Goal: Task Accomplishment & Management: Manage account settings

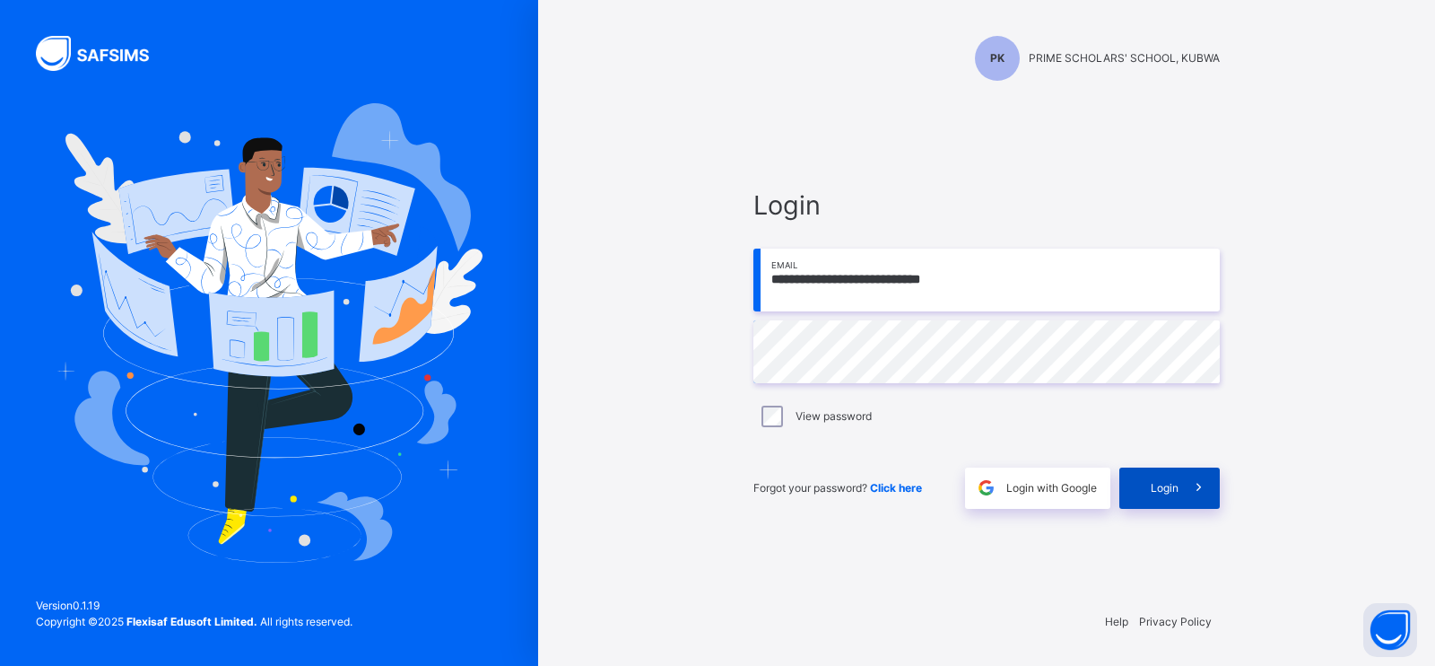
click at [1147, 489] on div "Login" at bounding box center [1169, 487] width 100 height 41
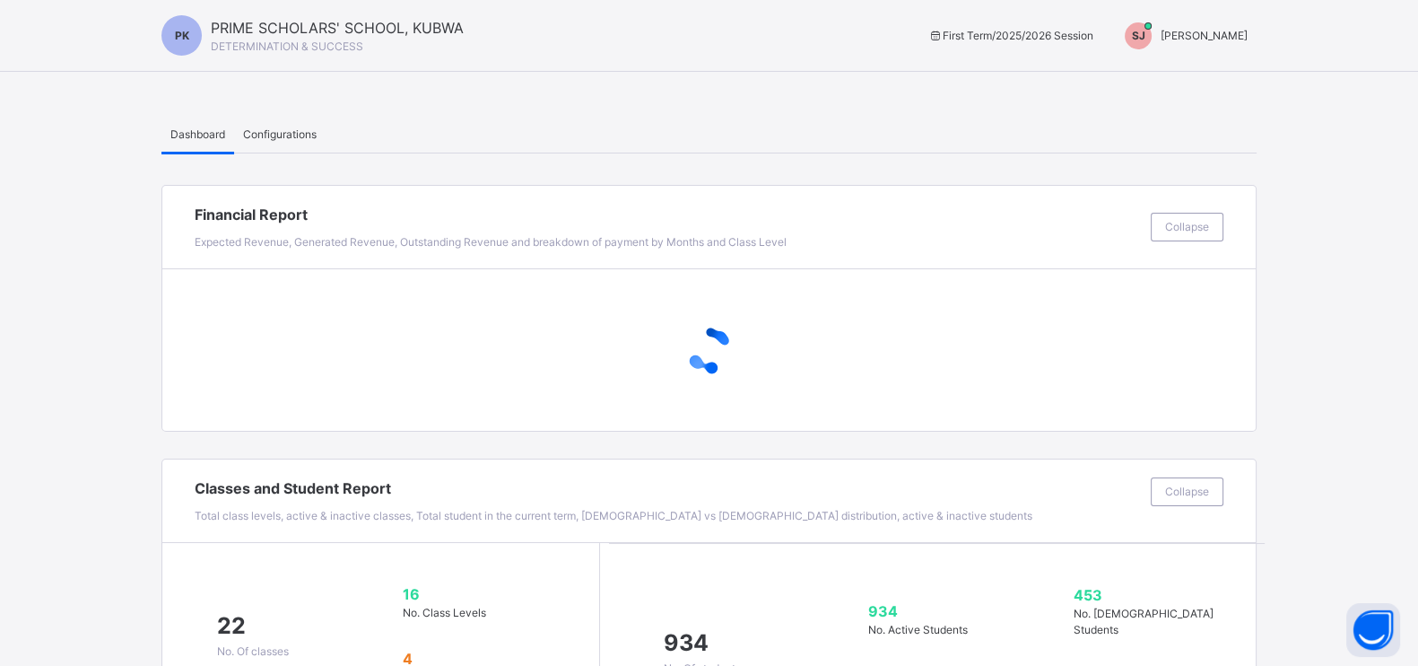
click at [1232, 43] on div "SJ [PERSON_NAME]" at bounding box center [1182, 35] width 150 height 27
click at [1201, 76] on span "Switch to Admin View" at bounding box center [1180, 78] width 136 height 24
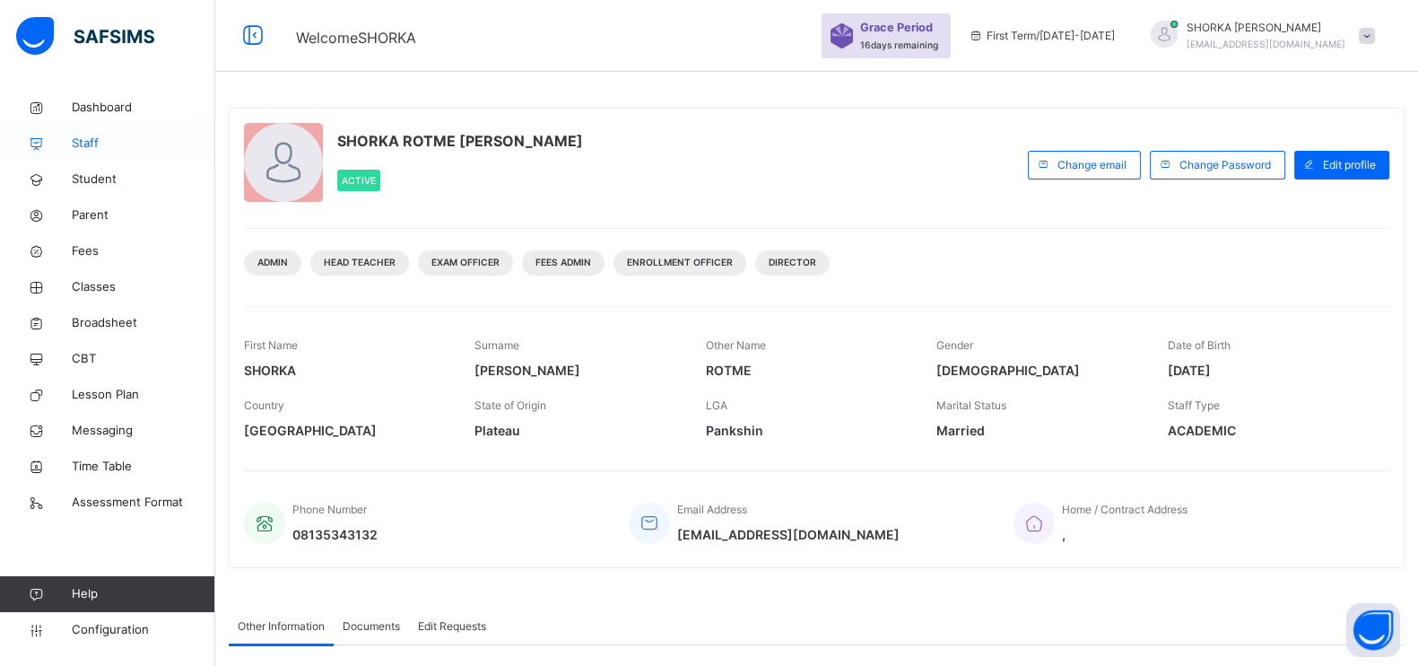
click at [95, 146] on span "Staff" at bounding box center [144, 144] width 144 height 18
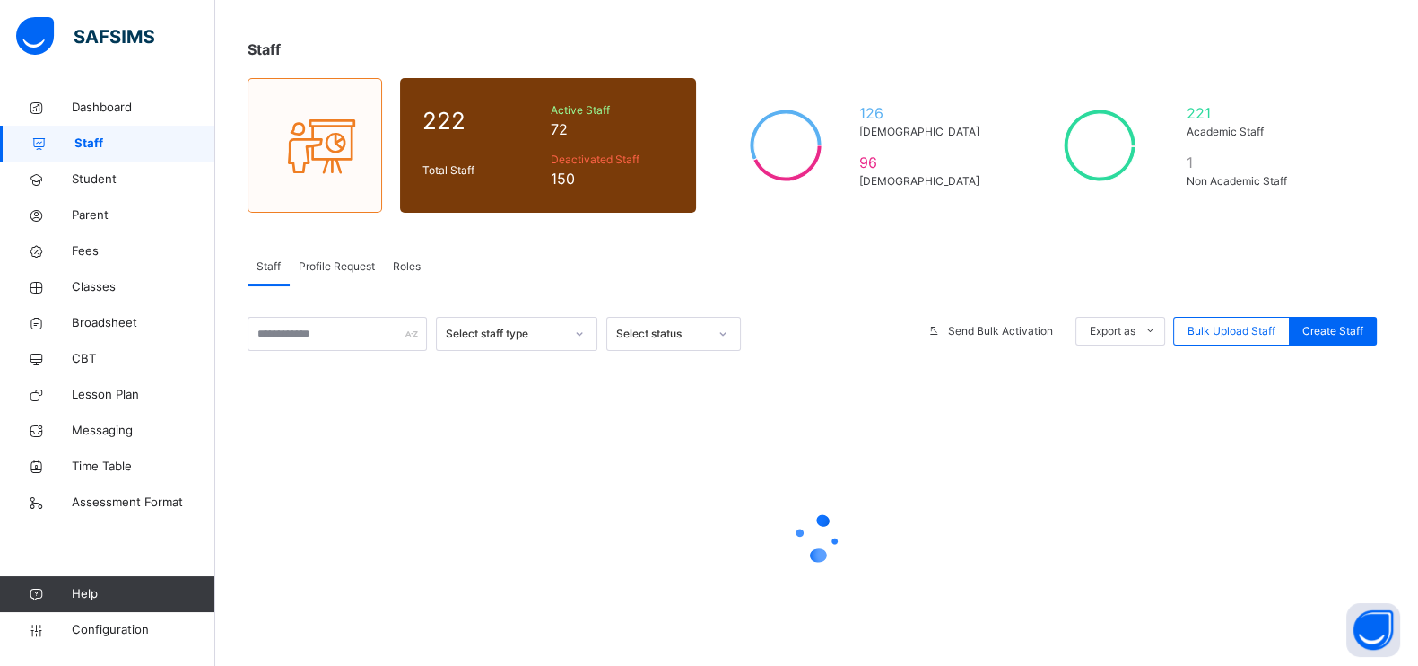
scroll to position [147, 0]
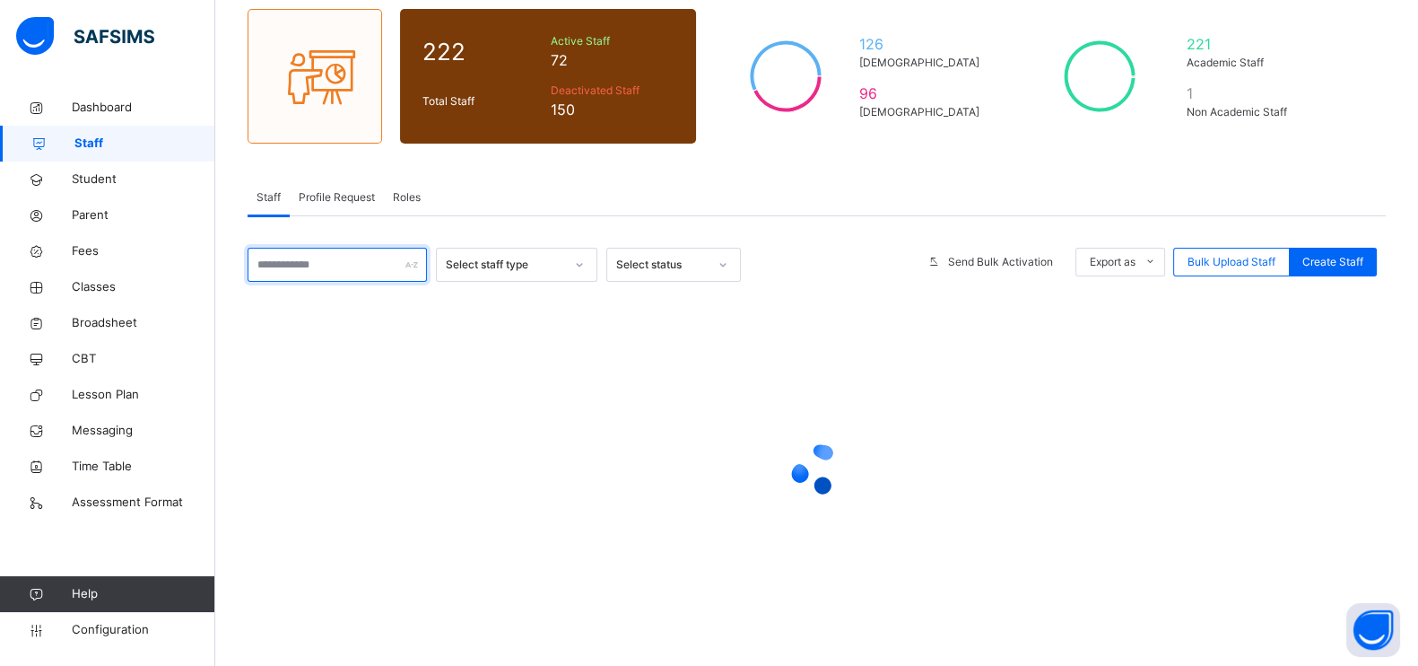
click at [355, 262] on input "text" at bounding box center [337, 265] width 179 height 34
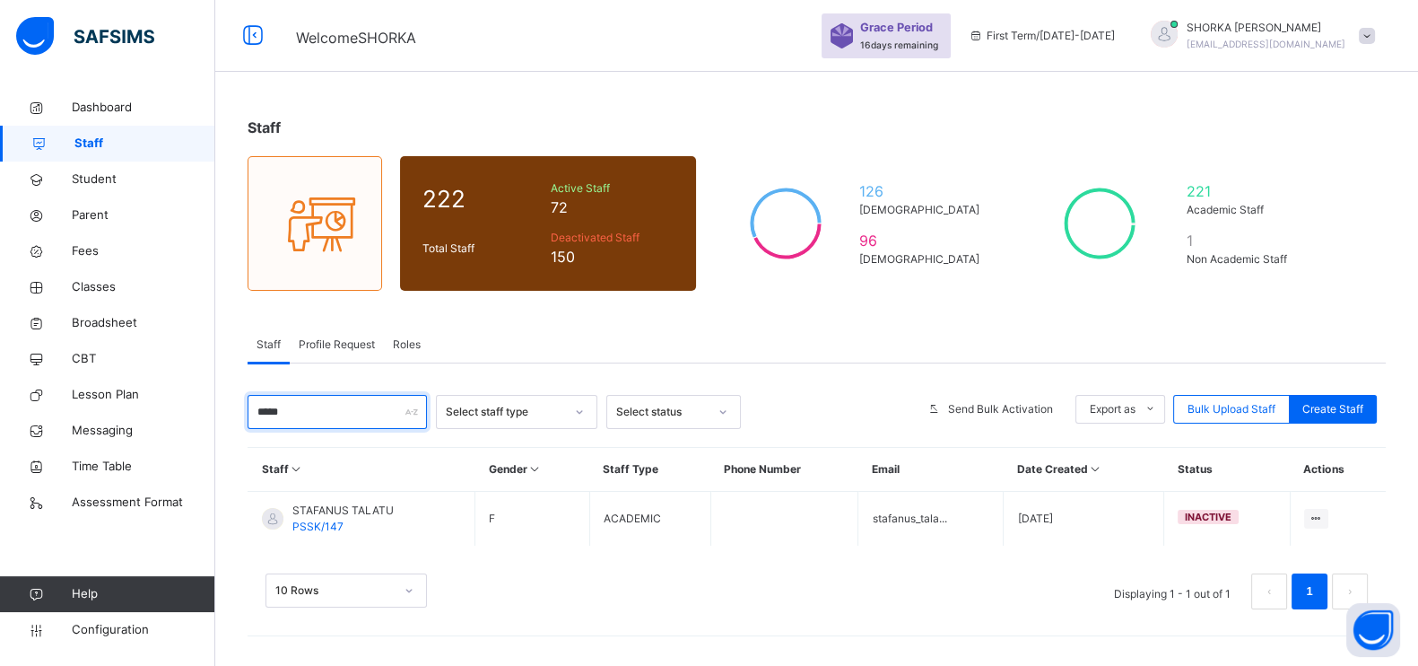
scroll to position [0, 0]
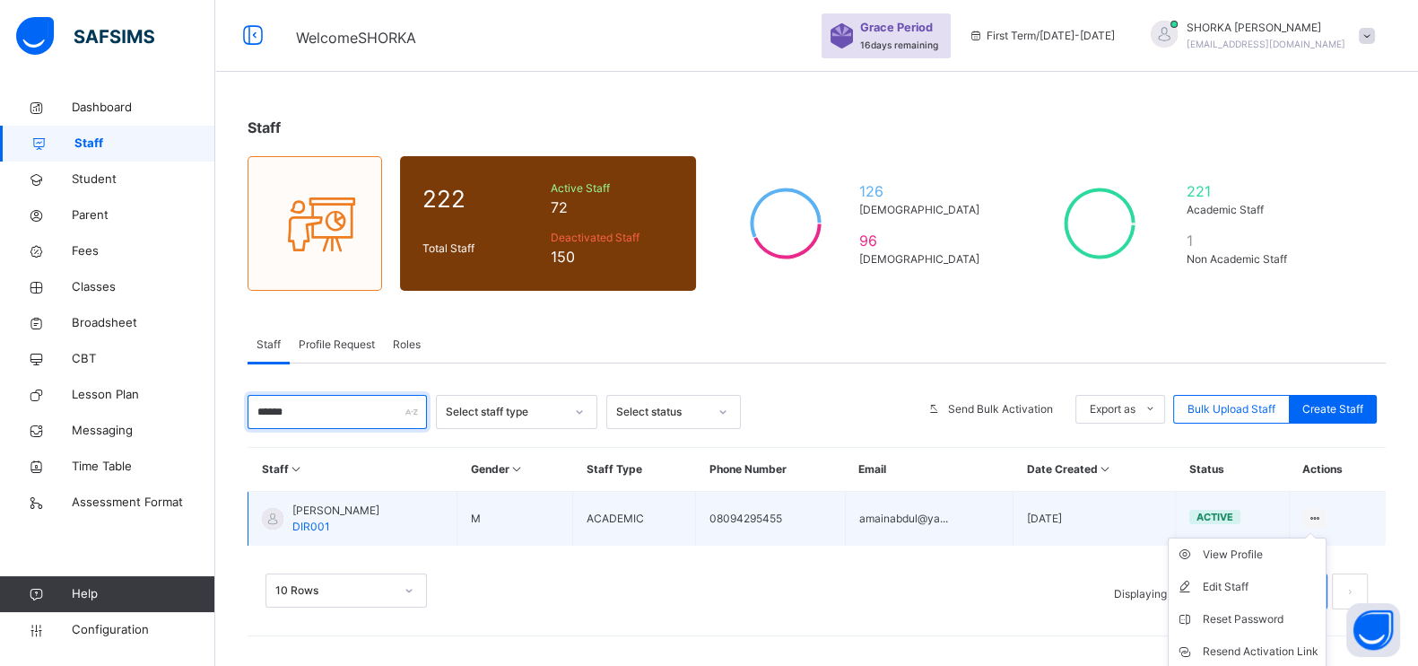
type input "******"
click at [1327, 537] on ul "View Profile Edit Staff Reset Password Resend Activation Link Change Email Dele…" at bounding box center [1247, 635] width 159 height 196
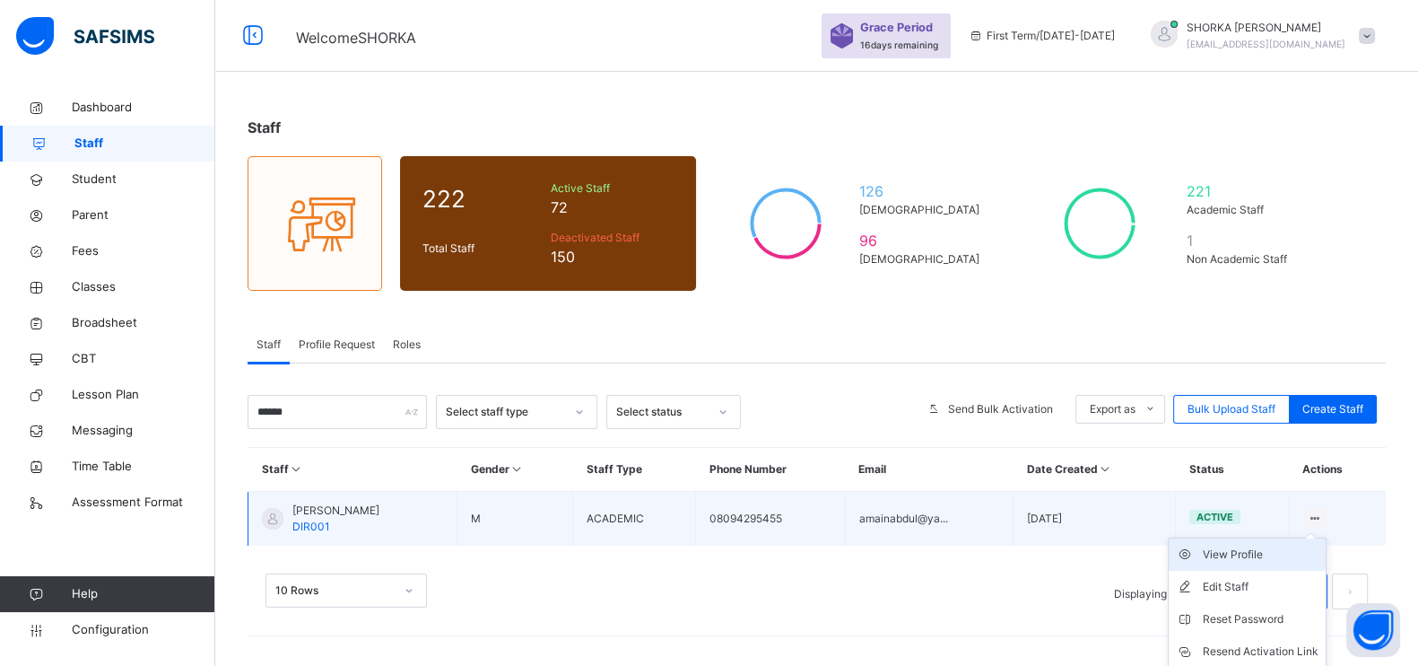
click at [1284, 553] on div "View Profile" at bounding box center [1261, 554] width 116 height 18
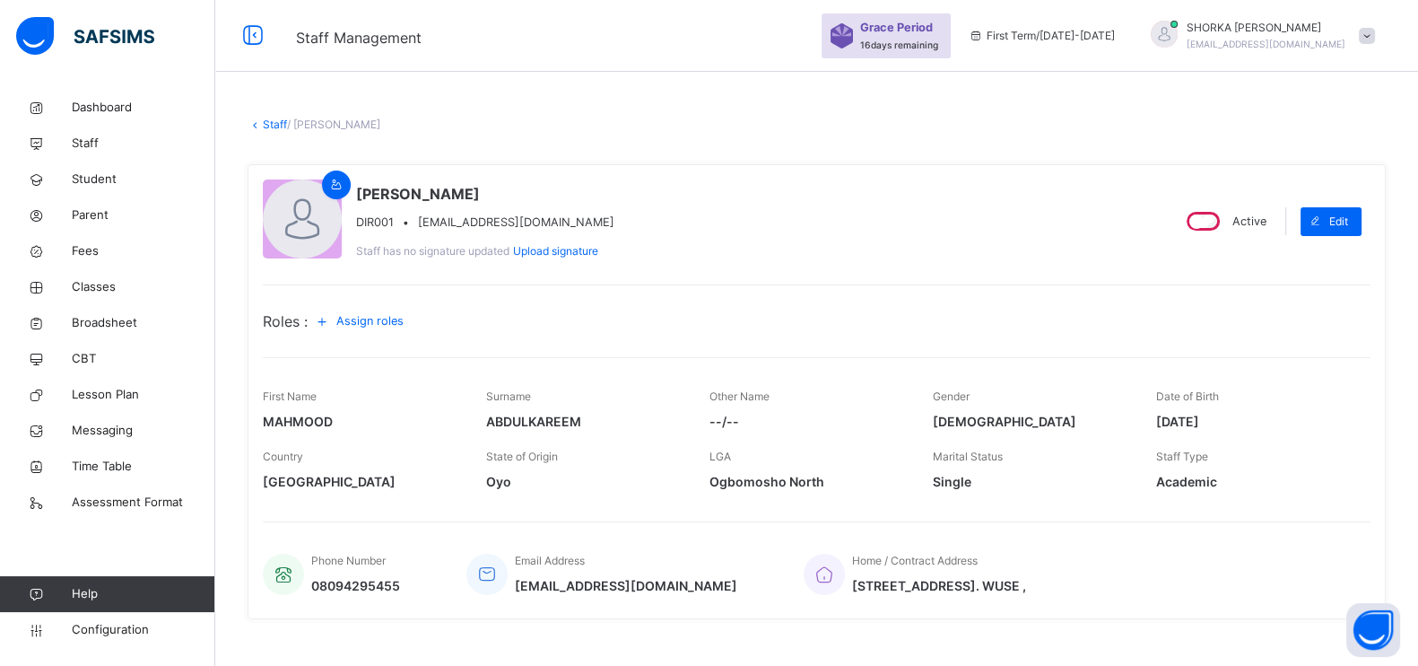
click at [388, 327] on span "Assign roles" at bounding box center [369, 320] width 67 height 17
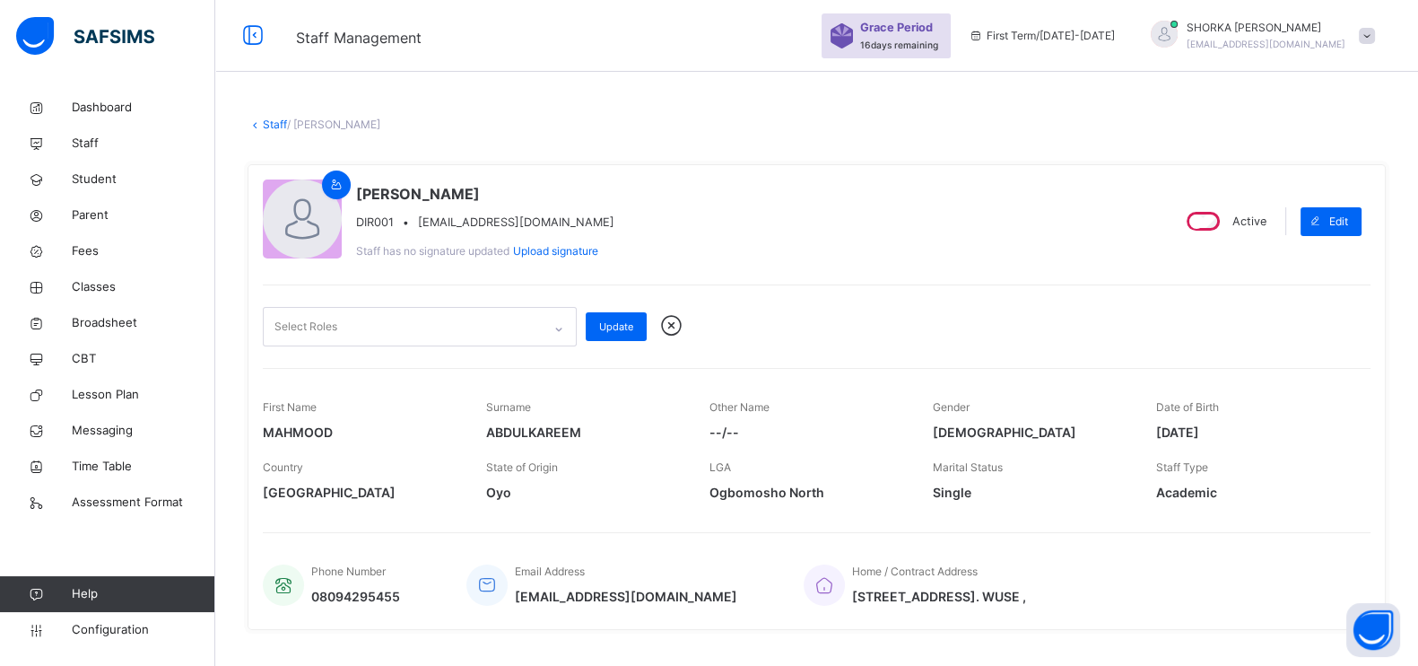
click at [552, 333] on div at bounding box center [559, 329] width 30 height 29
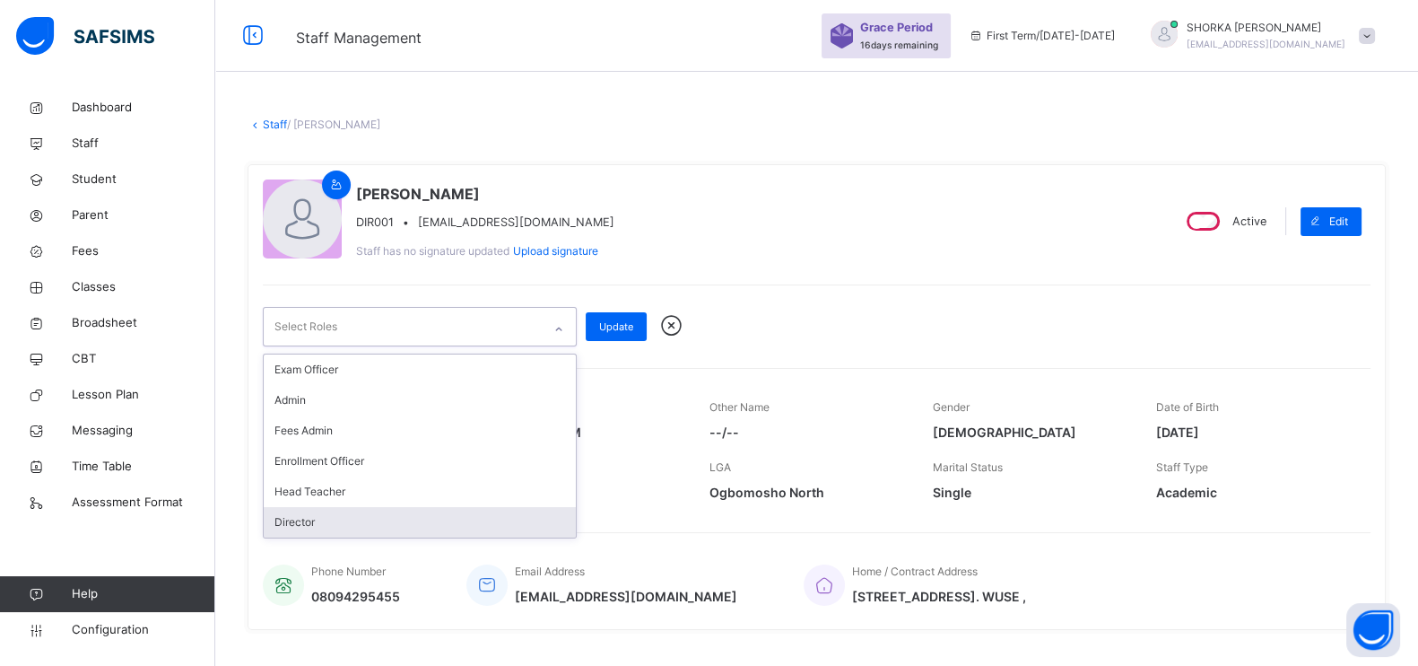
click at [357, 514] on div "Director" at bounding box center [420, 522] width 312 height 30
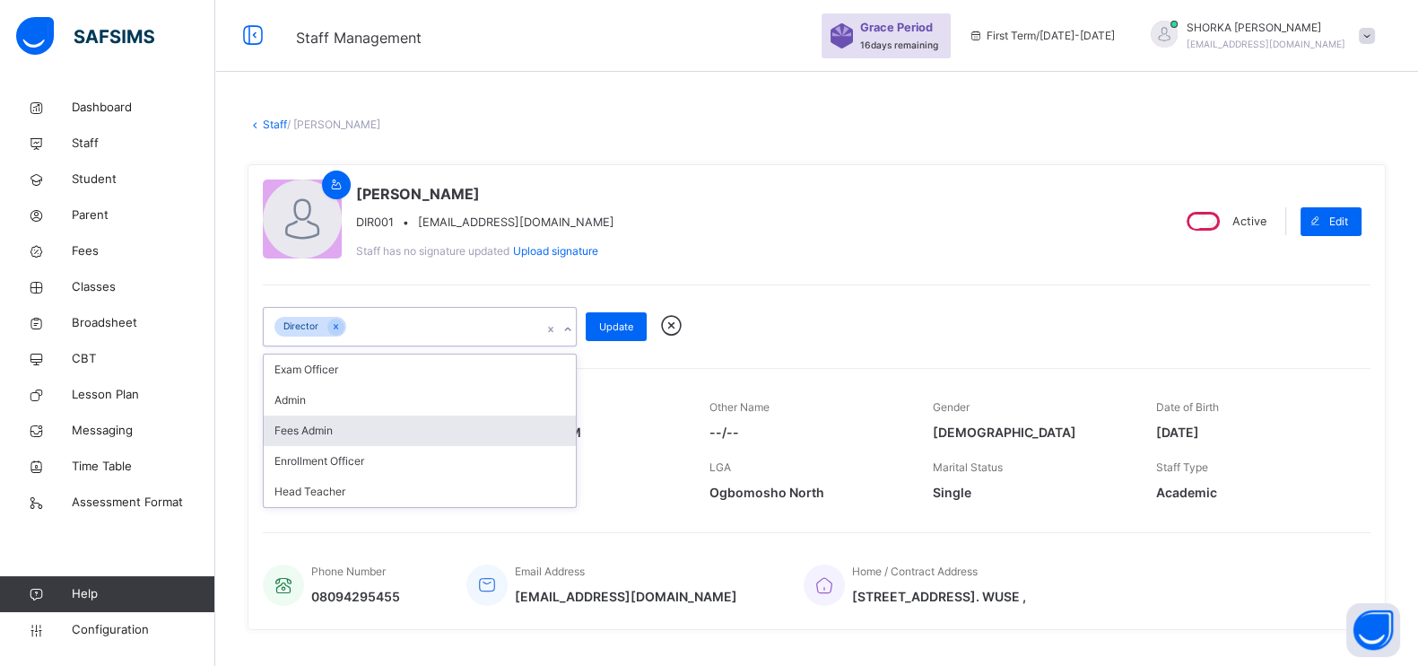
click at [390, 427] on div "Fees Admin" at bounding box center [420, 430] width 312 height 30
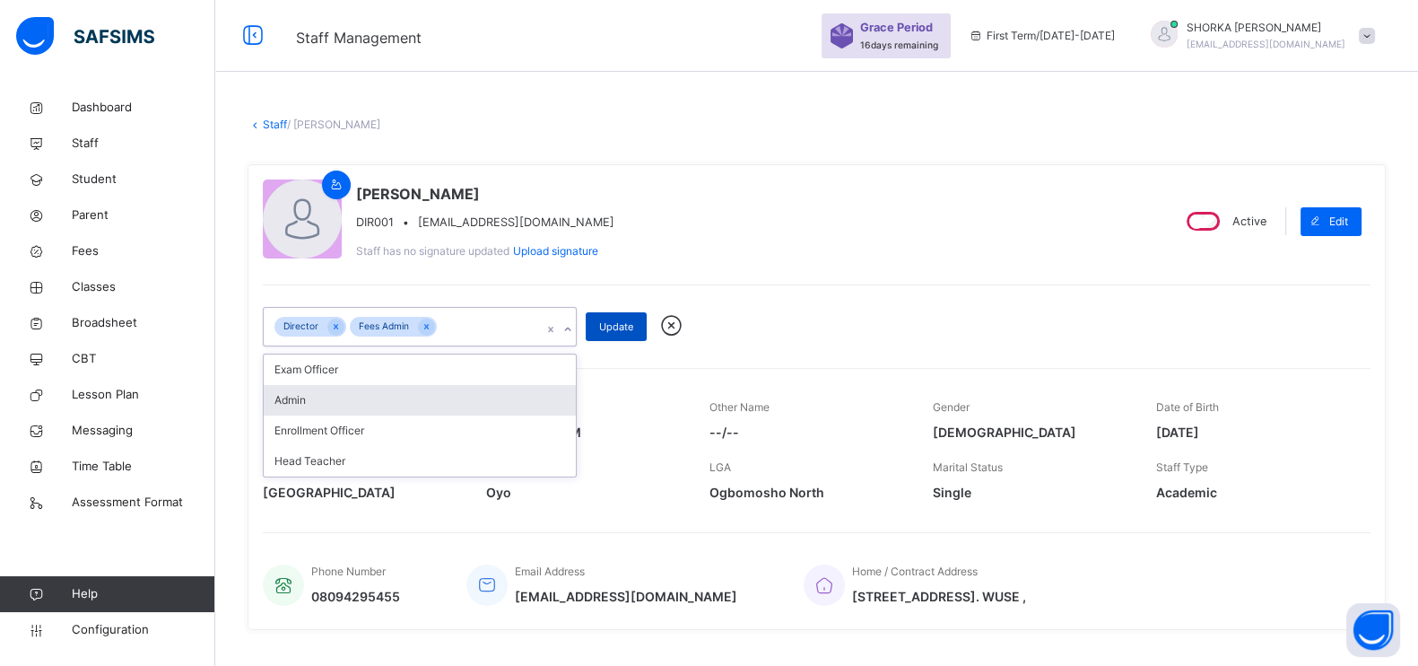
click at [610, 331] on span "Update" at bounding box center [616, 326] width 34 height 15
